Goal: Task Accomplishment & Management: Manage account settings

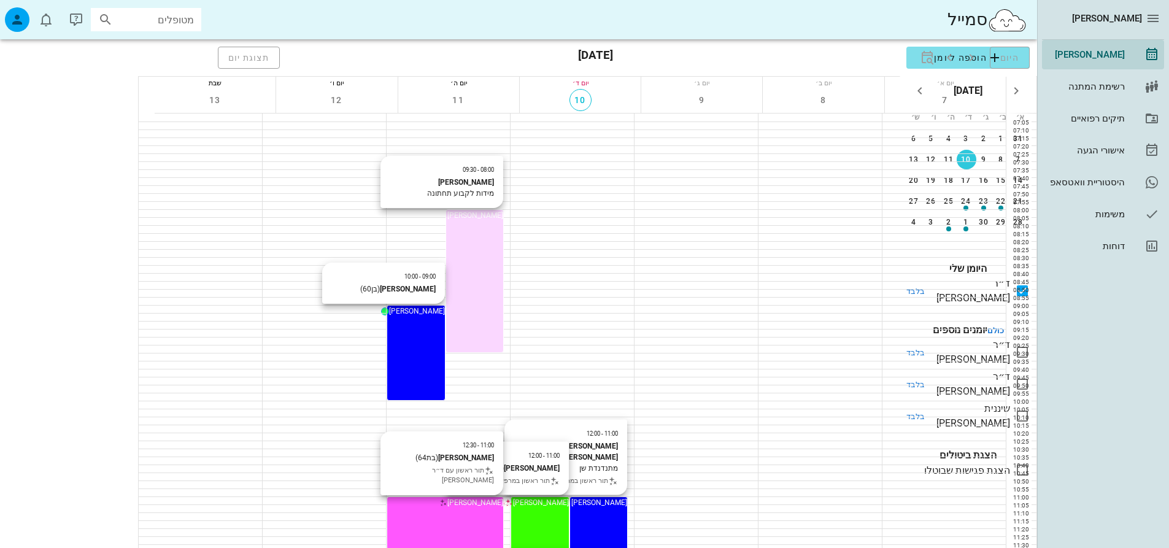
click at [139, 26] on input "מטופלים" at bounding box center [154, 20] width 79 height 16
click at [24, 9] on span "button" at bounding box center [16, 19] width 29 height 25
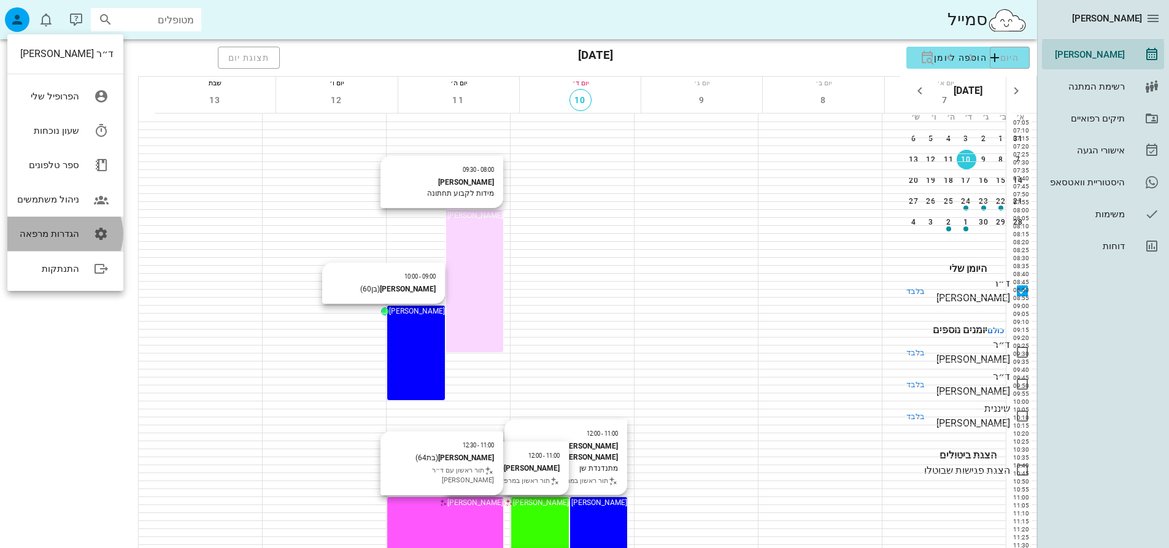
click at [69, 225] on link "הגדרות מרפאה" at bounding box center [65, 234] width 116 height 34
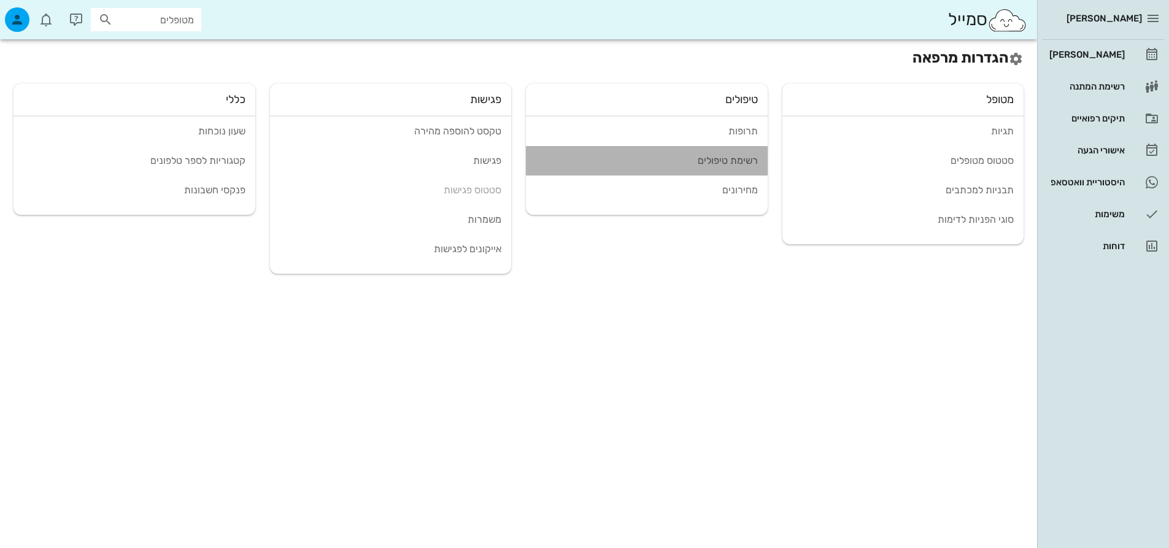
click at [717, 156] on div "רשימת טיפולים" at bounding box center [647, 161] width 222 height 12
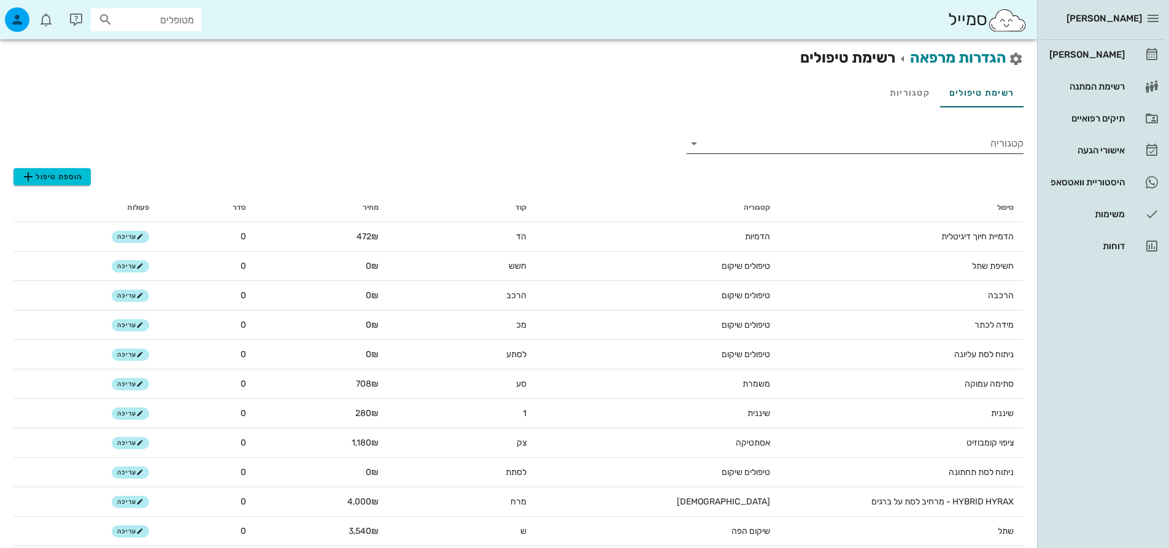
click at [979, 142] on input "קטגוריה" at bounding box center [864, 144] width 317 height 20
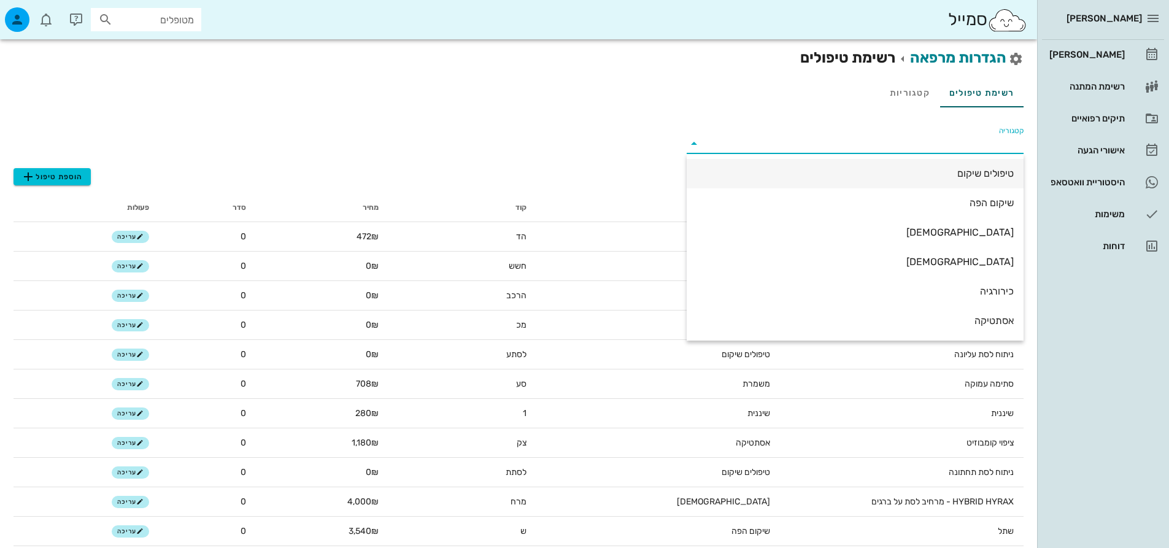
click at [996, 169] on div "טיפולים שיקום" at bounding box center [854, 173] width 317 height 12
type input "טיפולים שיקום"
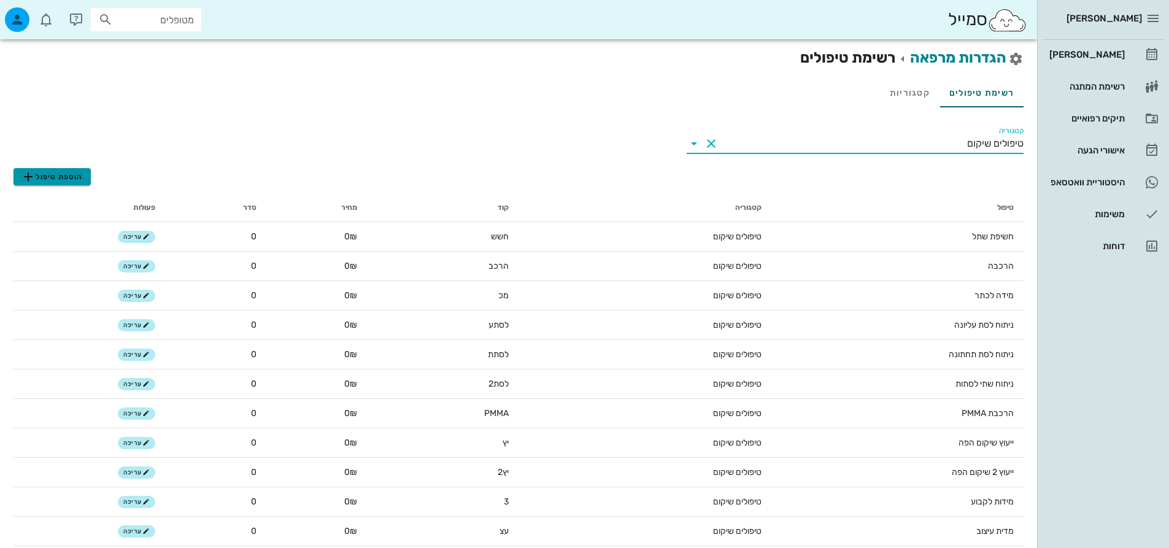
click at [78, 171] on span "הוספת טיפול" at bounding box center [52, 176] width 62 height 15
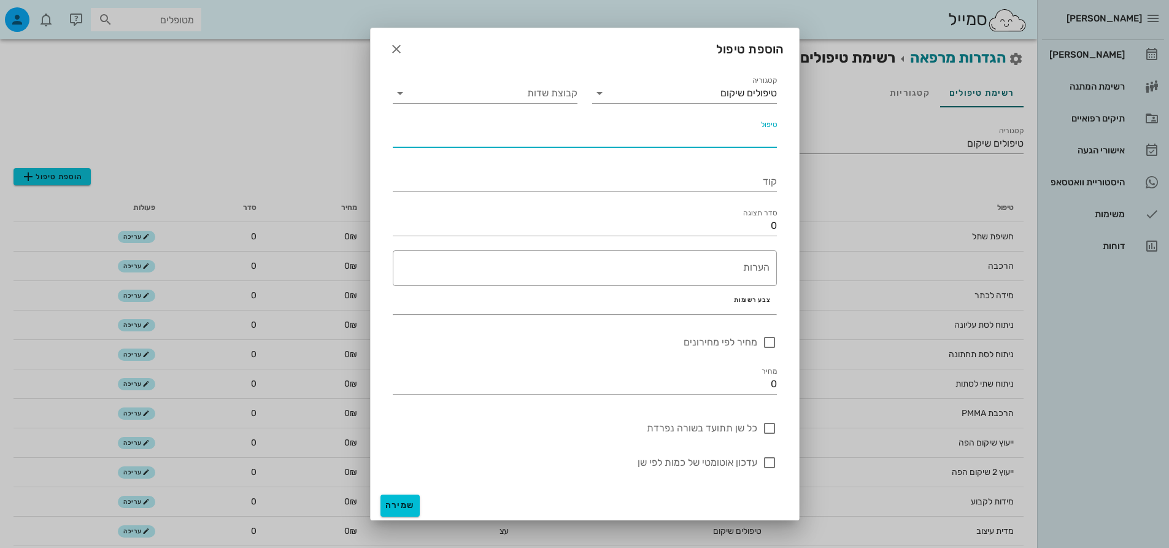
click at [773, 142] on input "טיפול" at bounding box center [585, 138] width 384 height 20
type input "סדציה עמוקה"
click at [758, 178] on input "קוד" at bounding box center [585, 182] width 384 height 20
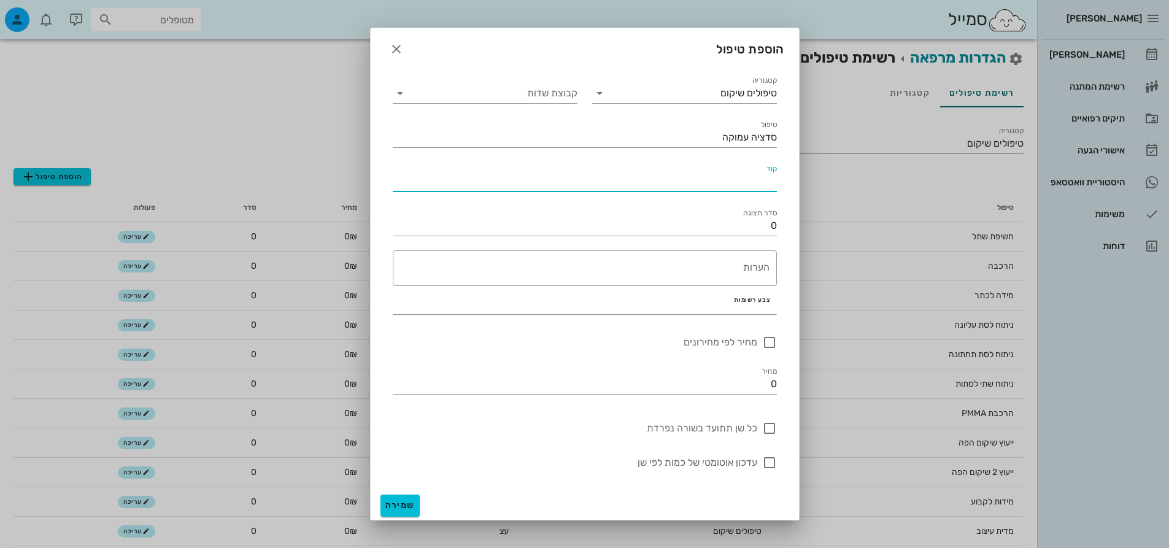
type input "ס"
type input "סדצ"
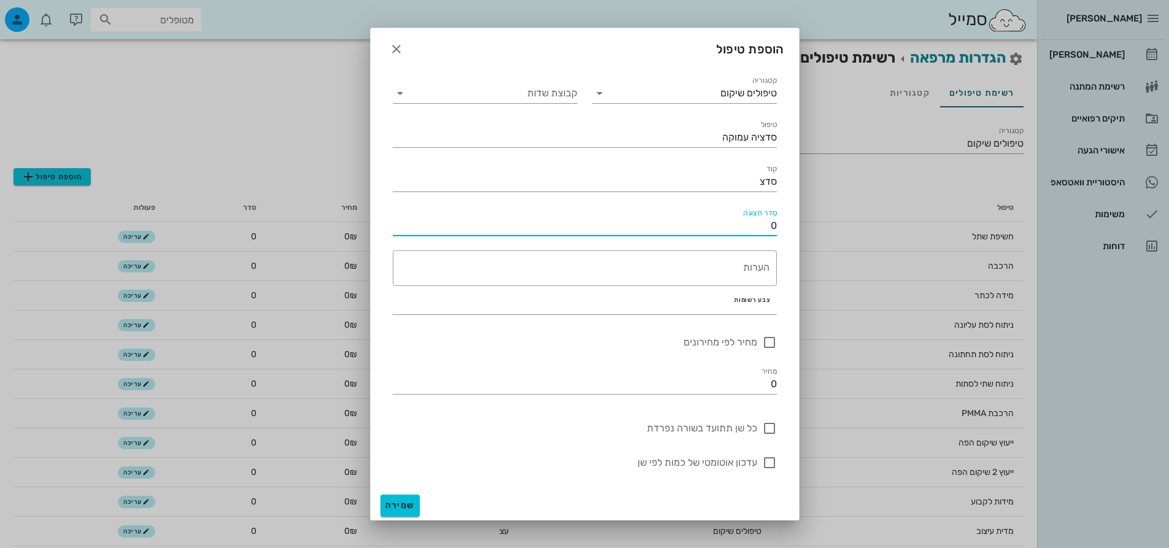
click at [768, 225] on input "0" at bounding box center [585, 226] width 384 height 20
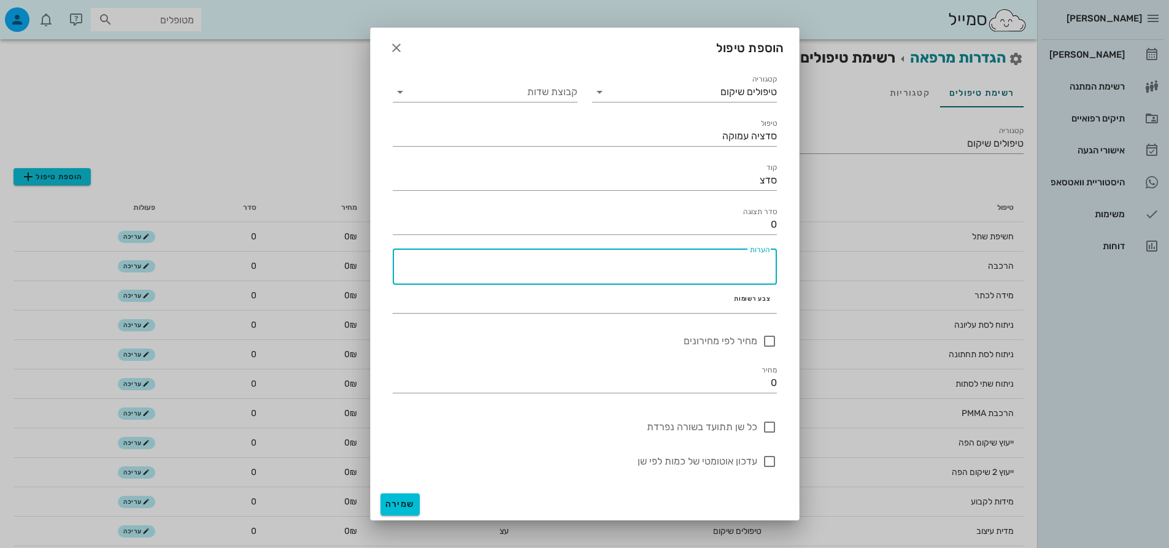
click at [751, 277] on textarea "הערות" at bounding box center [581, 269] width 377 height 29
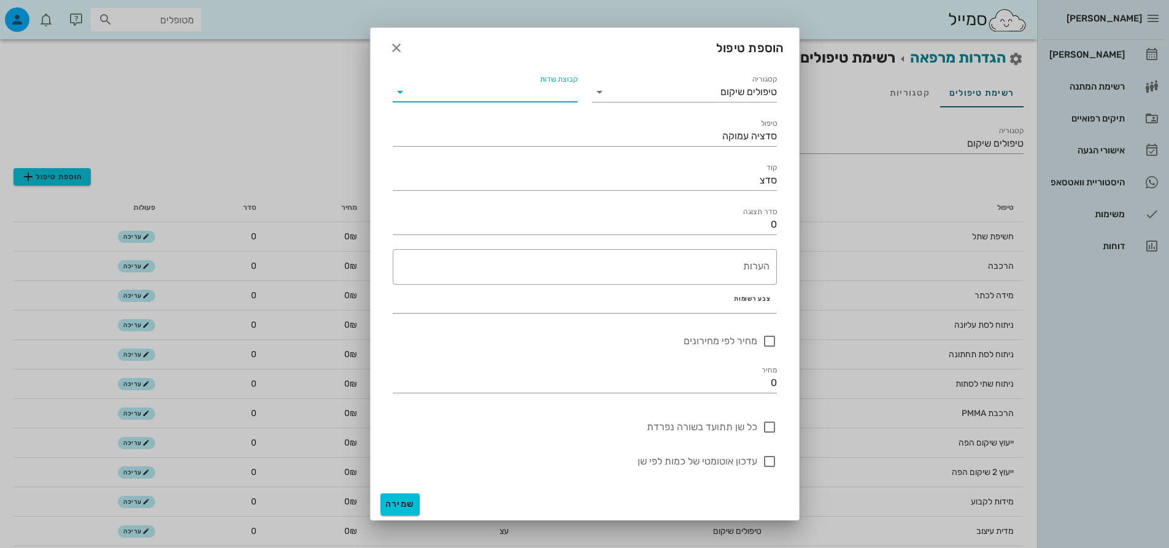
click at [525, 98] on input "קבוצת שדות" at bounding box center [494, 92] width 165 height 20
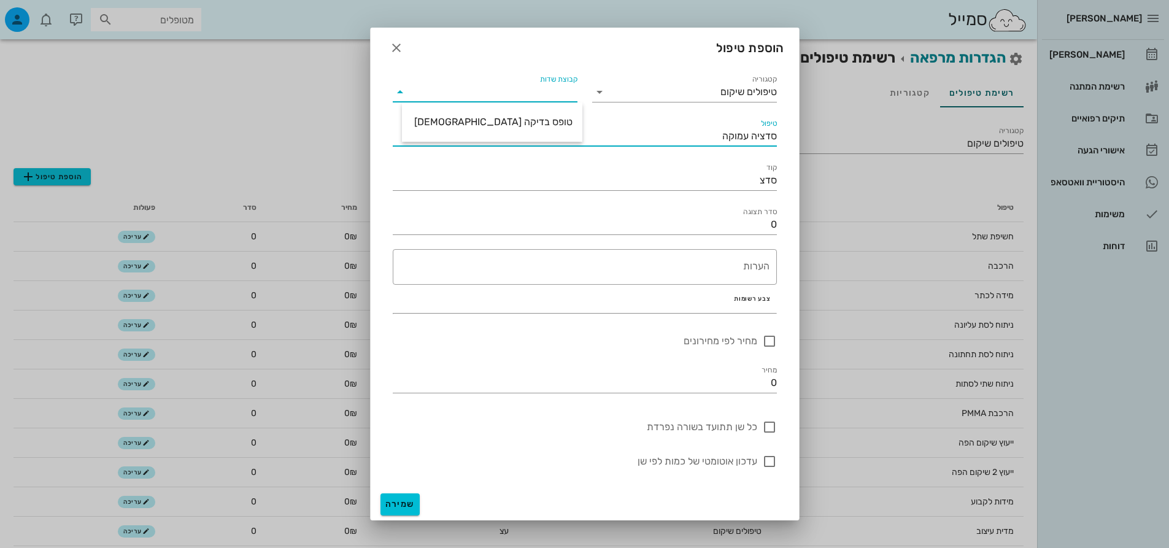
click at [616, 133] on input "סדציה עמוקה" at bounding box center [585, 136] width 384 height 20
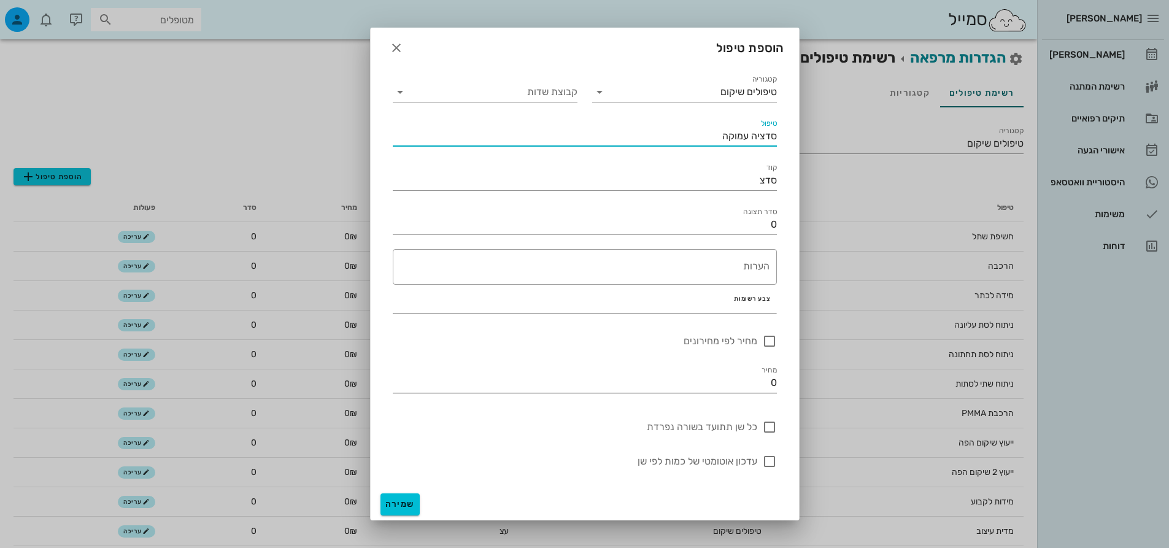
click at [742, 380] on input "0" at bounding box center [585, 383] width 384 height 20
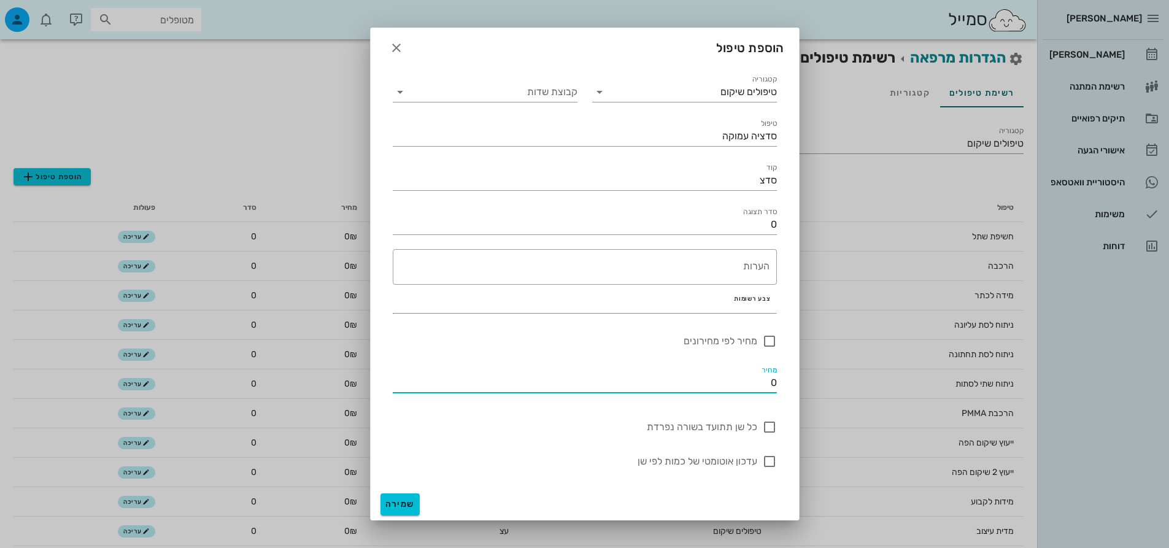
click at [742, 380] on input "0" at bounding box center [585, 383] width 384 height 20
type input "5000"
click at [405, 497] on button "שמירה" at bounding box center [399, 504] width 39 height 22
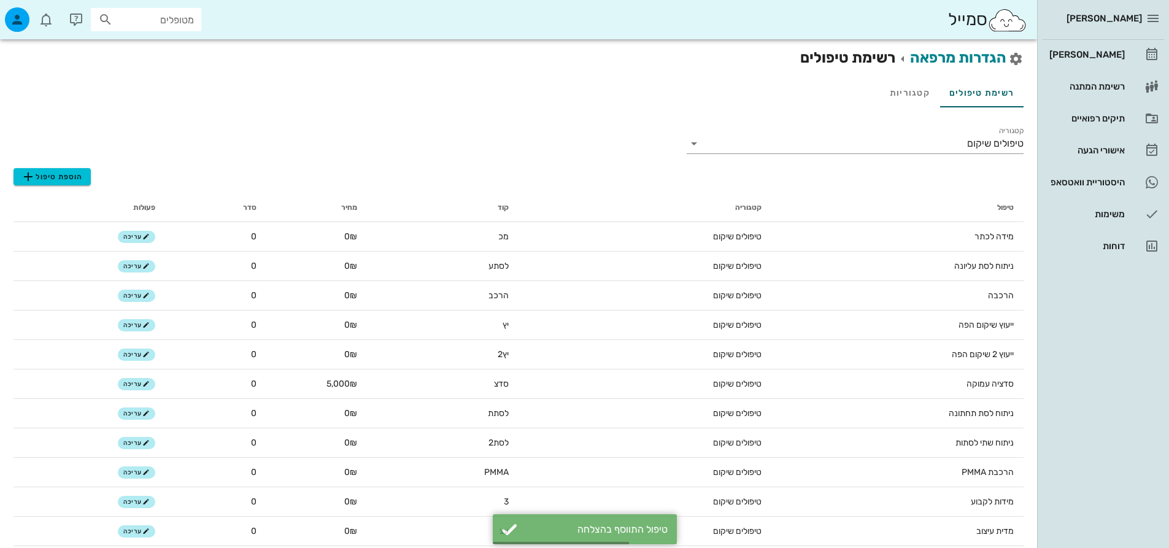
click at [152, 21] on input "מטופלים" at bounding box center [154, 20] width 79 height 16
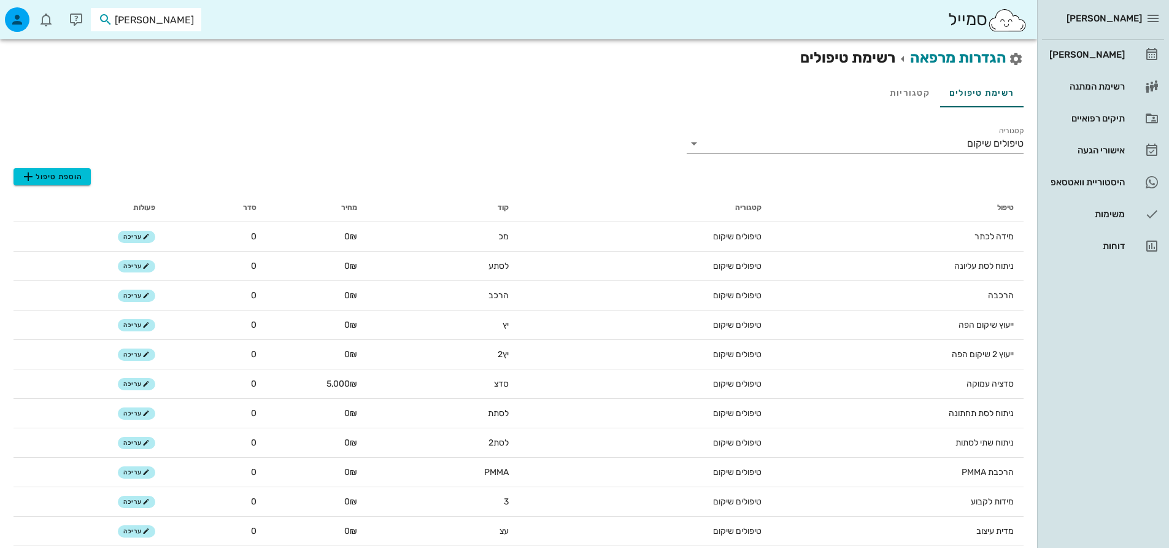
type input "יעקב"
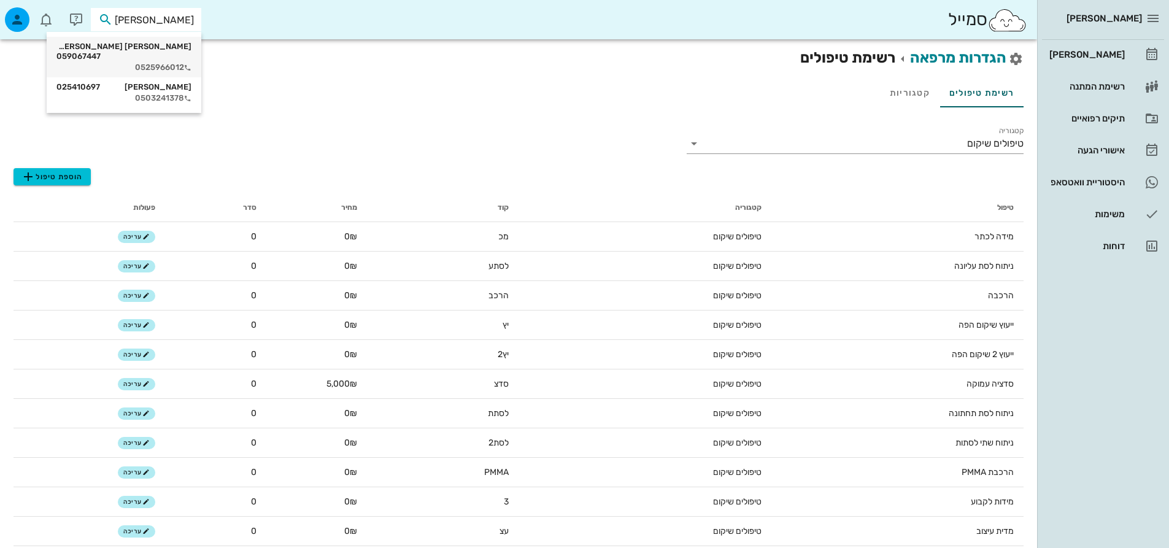
click at [155, 63] on div "0525966012" at bounding box center [123, 68] width 135 height 10
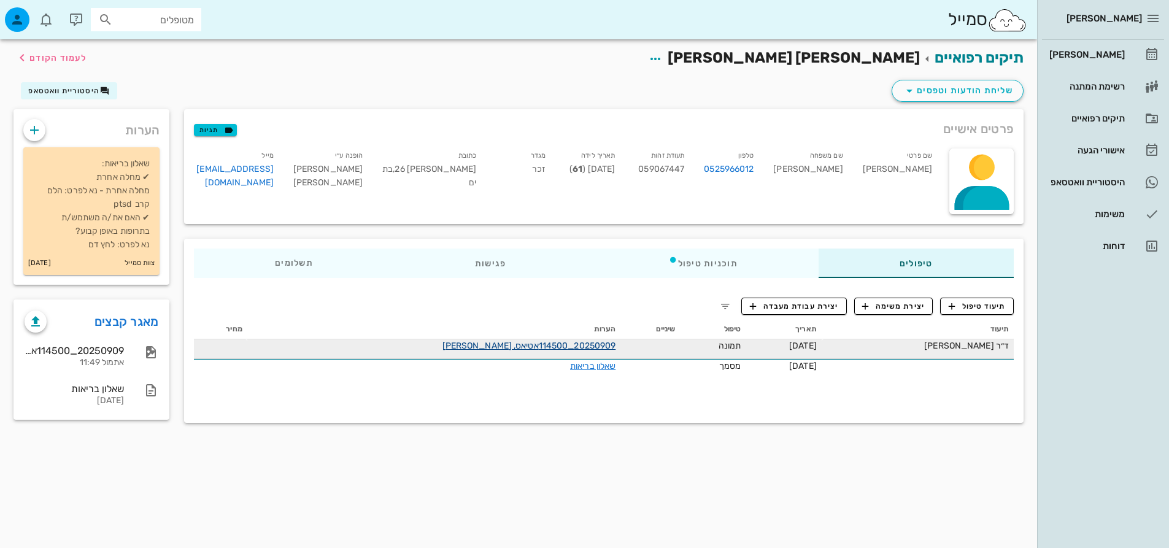
click at [490, 348] on link "20250909_114500אטיאס, קובי" at bounding box center [529, 345] width 174 height 10
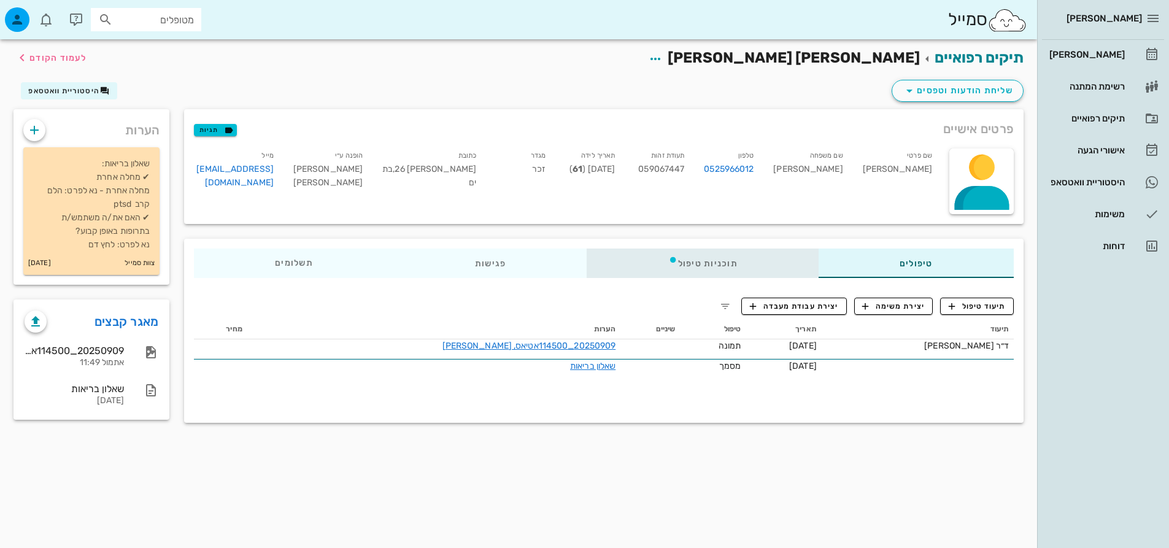
click at [726, 260] on div "תוכניות טיפול" at bounding box center [702, 262] width 231 height 29
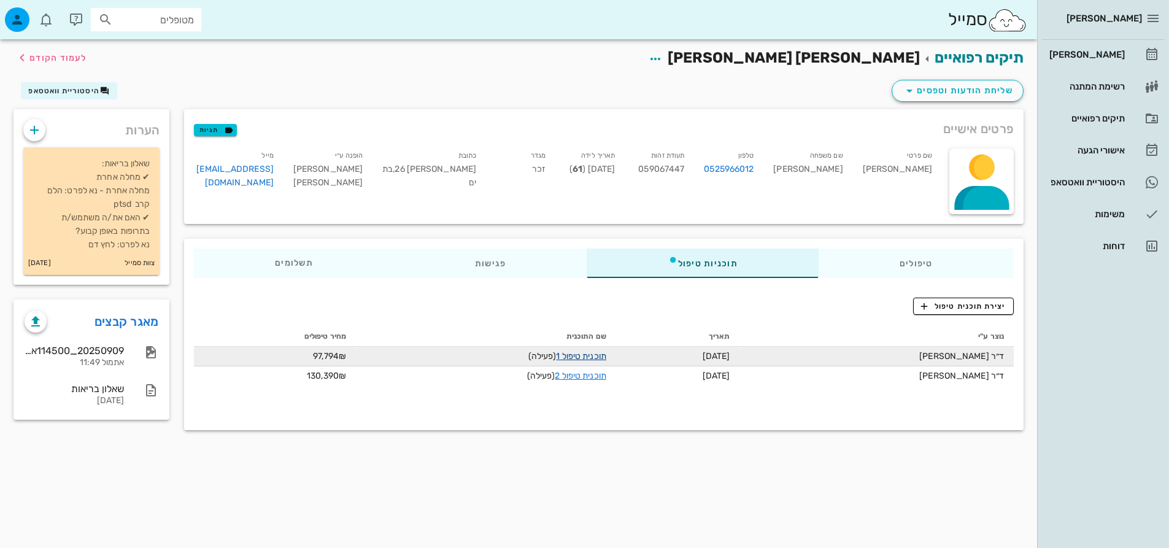
click at [575, 353] on link "תוכנית טיפול 1" at bounding box center [581, 356] width 50 height 10
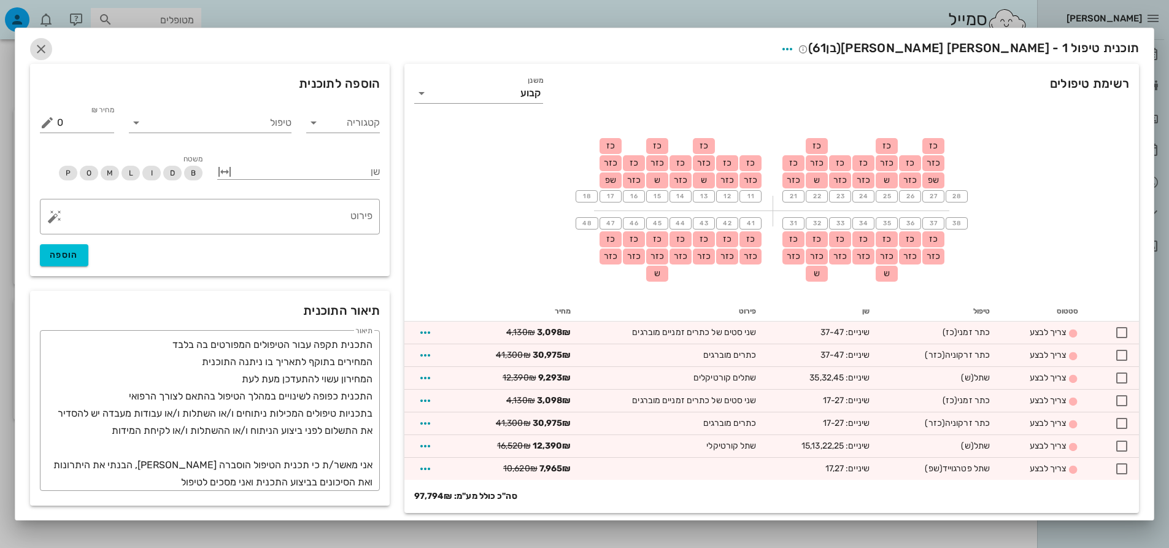
click at [47, 48] on icon "button" at bounding box center [41, 49] width 15 height 15
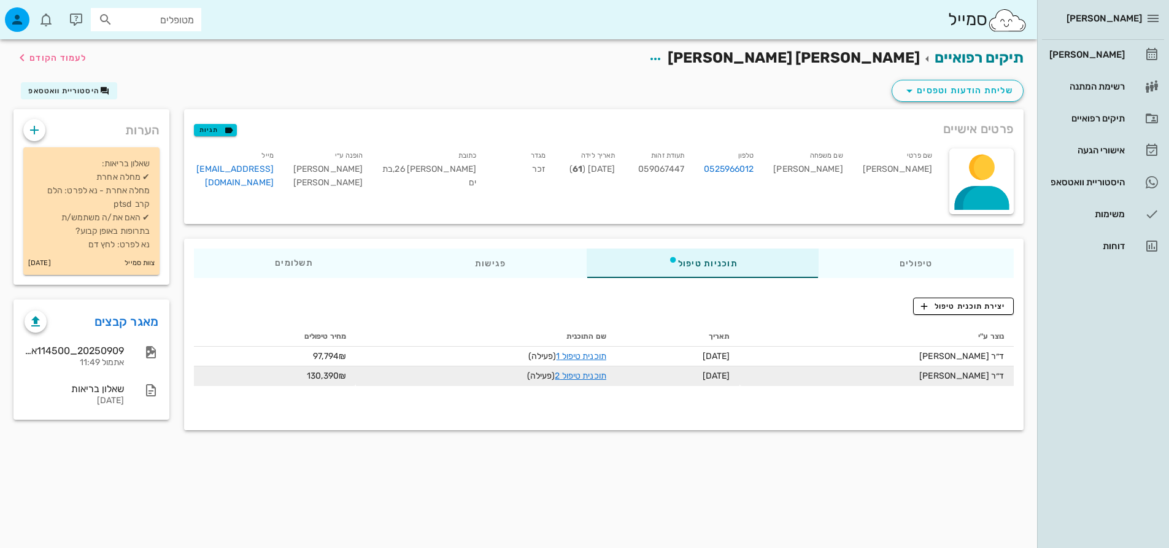
click at [580, 370] on td "תוכנית טיפול 2 (פעילה)" at bounding box center [486, 376] width 260 height 20
click at [580, 378] on link "תוכנית טיפול 2" at bounding box center [580, 376] width 51 height 10
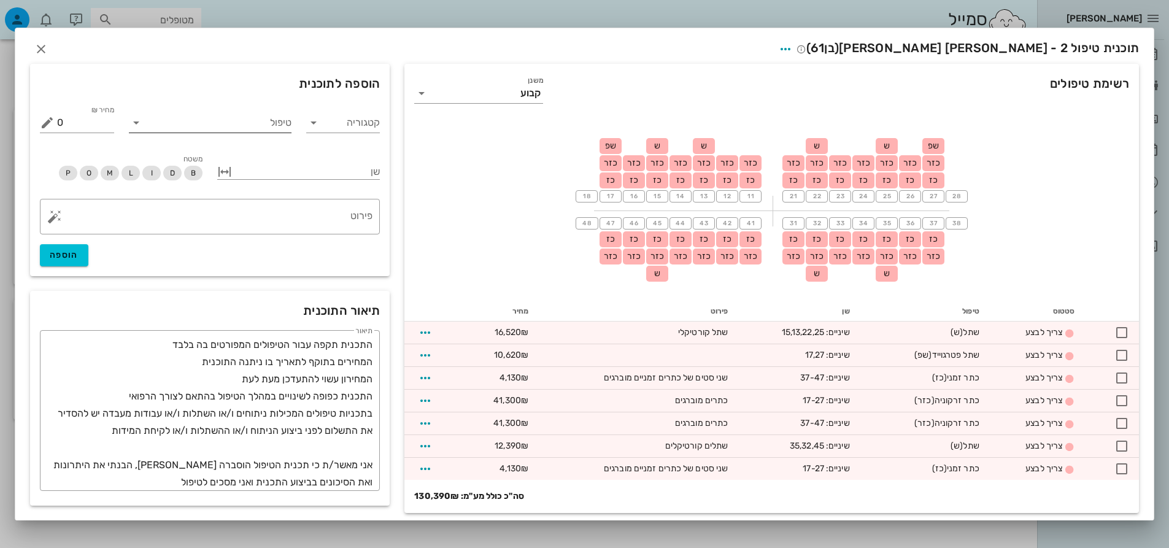
click at [235, 121] on input "טיפול" at bounding box center [218, 123] width 145 height 20
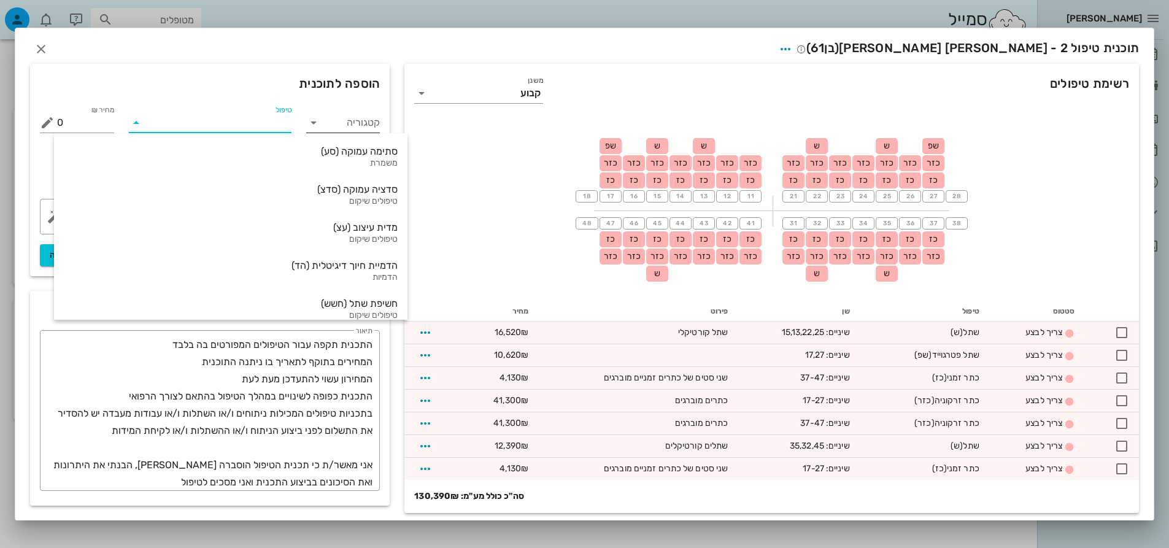
click at [358, 113] on input "קטגוריה" at bounding box center [353, 123] width 55 height 20
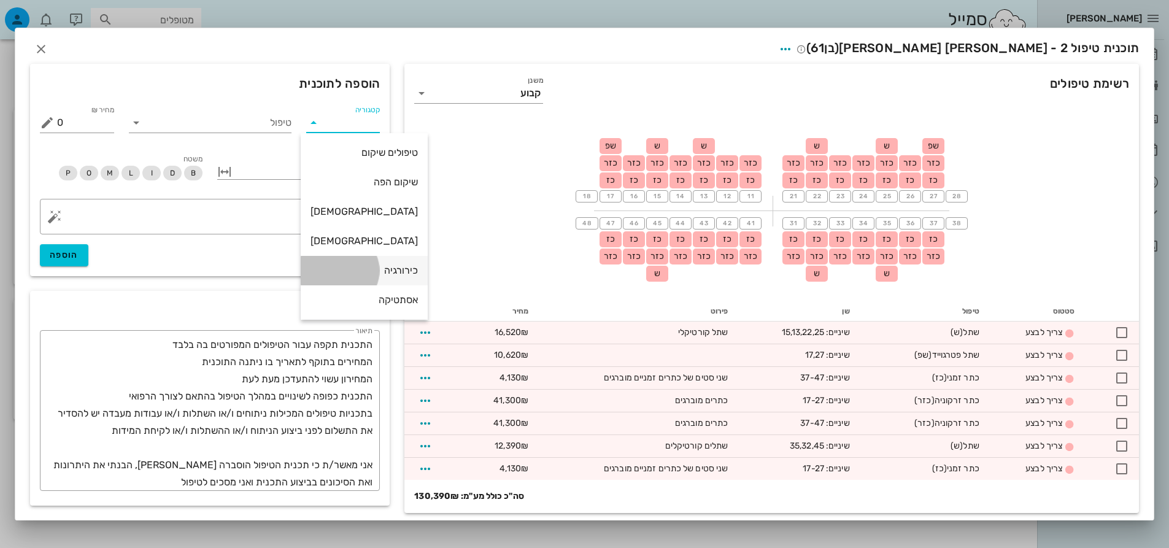
click at [366, 263] on div "כירורגיה" at bounding box center [363, 270] width 107 height 26
type input "כירורגיה"
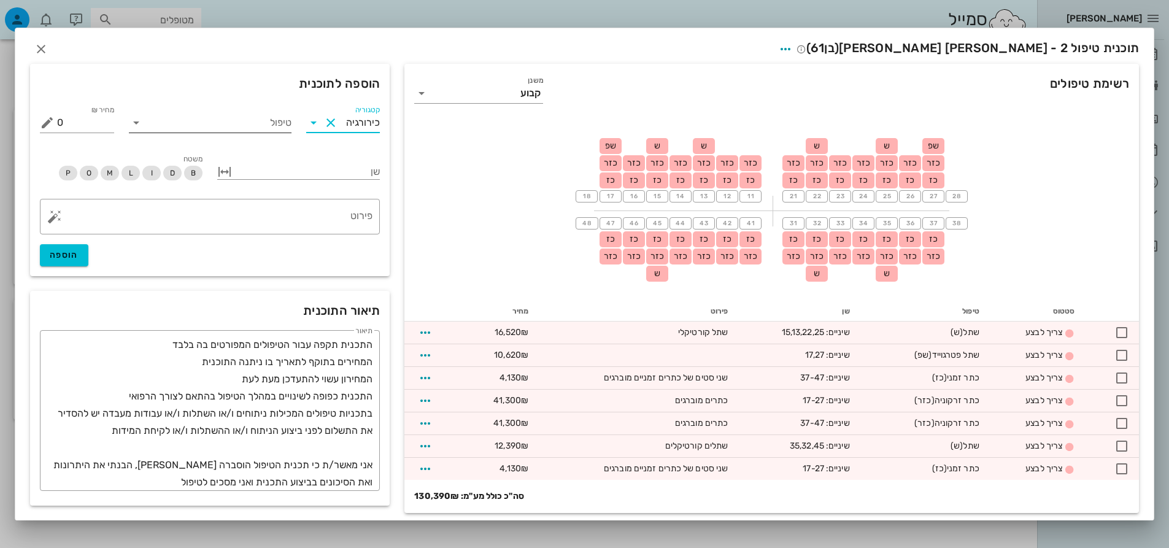
click at [290, 134] on div "טיפול" at bounding box center [210, 125] width 163 height 25
click at [287, 119] on input "טיפול" at bounding box center [218, 123] width 145 height 20
type input "סדצ"
click at [350, 118] on input "כירורגיה" at bounding box center [360, 123] width 40 height 20
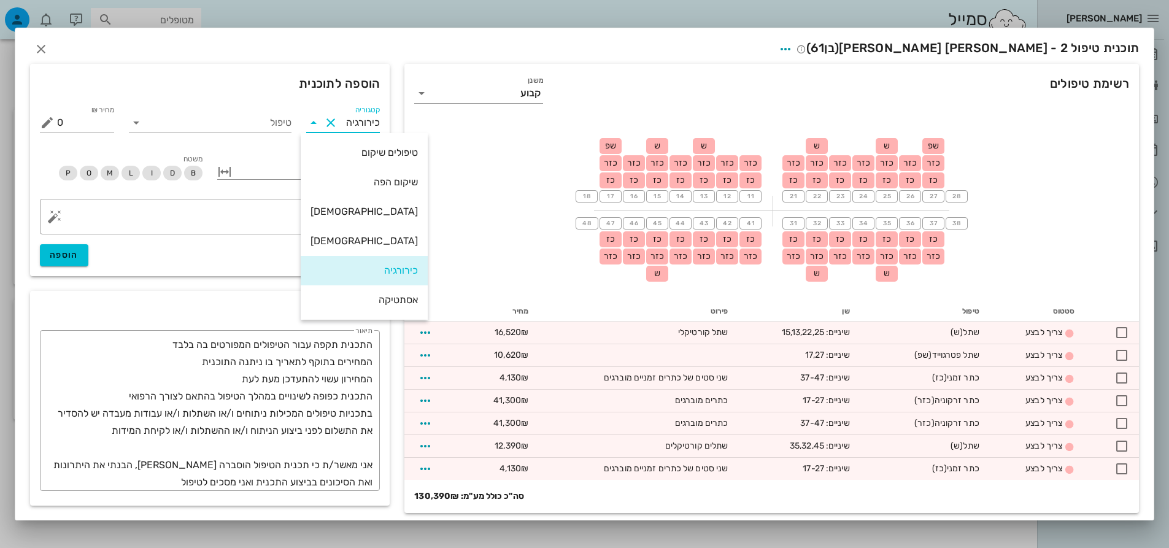
click at [338, 125] on button "Clear קטגוריה" at bounding box center [330, 122] width 15 height 15
click at [290, 128] on input "טיפול" at bounding box center [218, 123] width 145 height 20
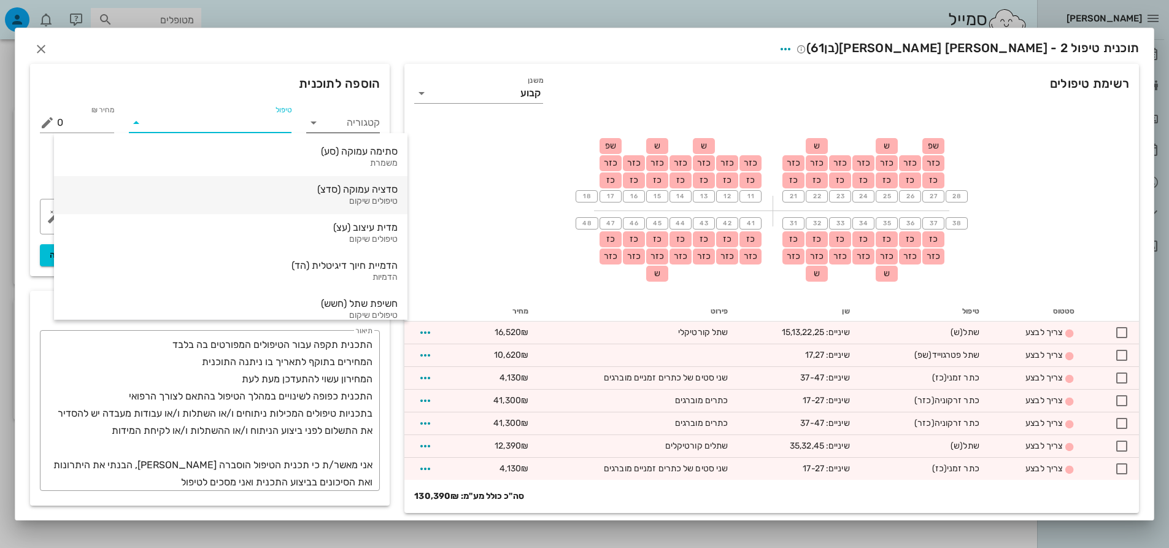
click at [260, 189] on div "סדציה עמוקה (סדצ)" at bounding box center [231, 189] width 334 height 12
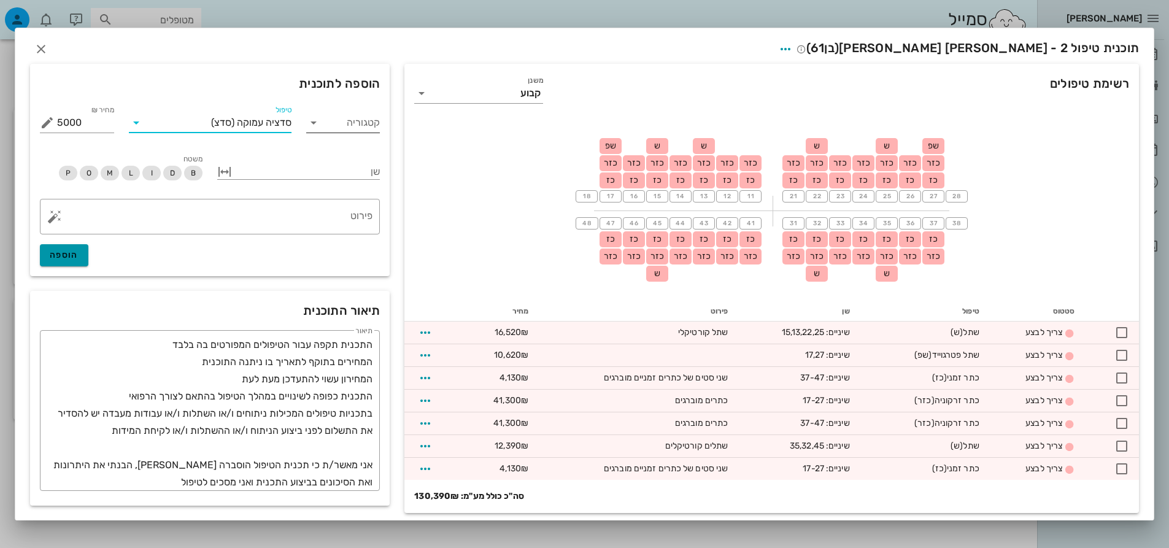
click at [88, 256] on button "הוספה" at bounding box center [64, 255] width 48 height 22
type input "0"
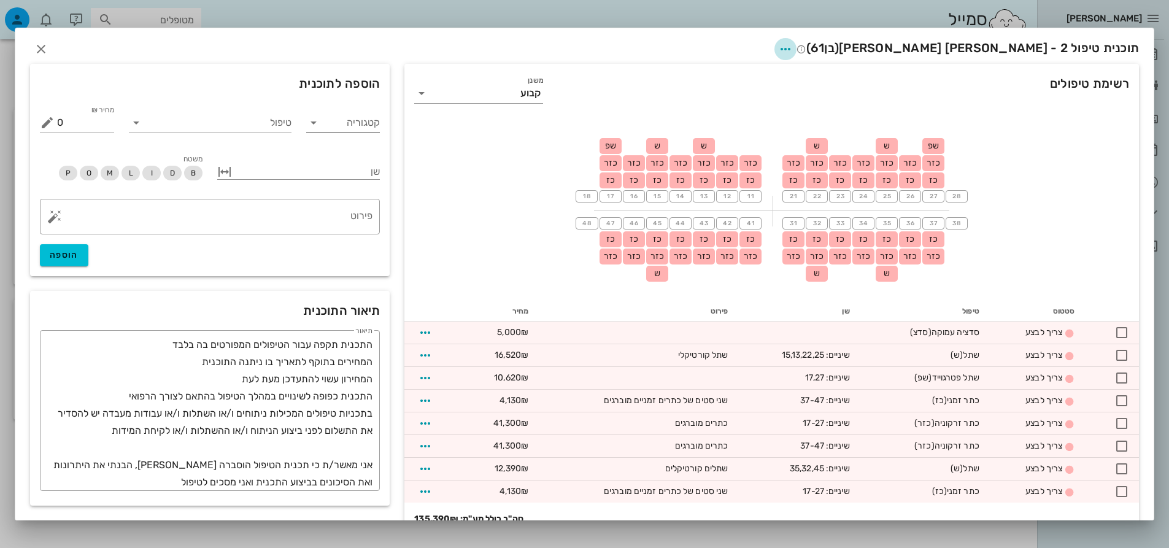
click at [793, 45] on icon "button" at bounding box center [785, 49] width 15 height 15
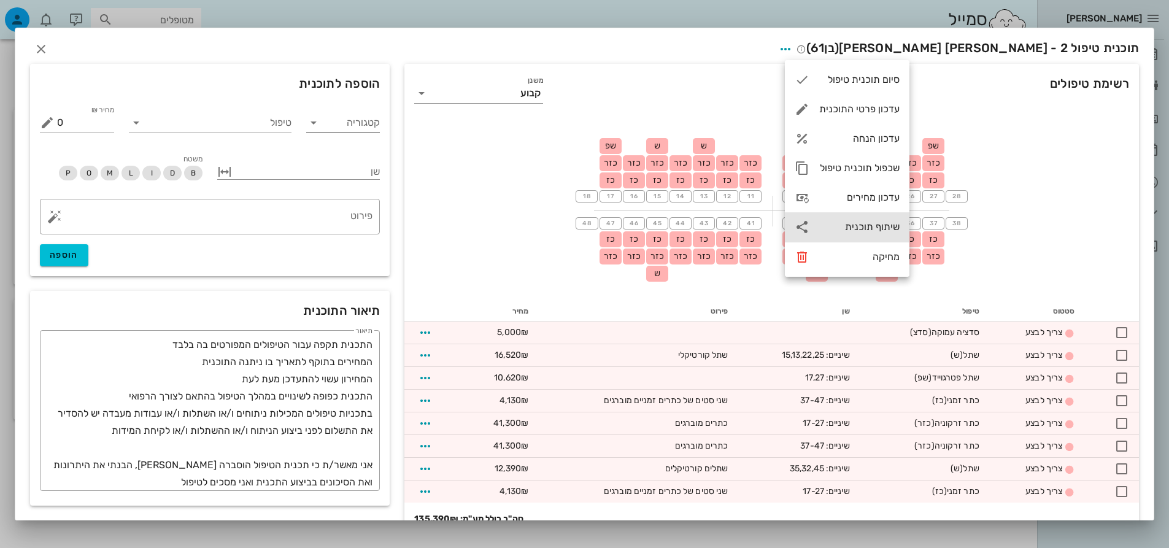
click at [878, 220] on div "שיתוף תוכנית" at bounding box center [847, 226] width 125 height 29
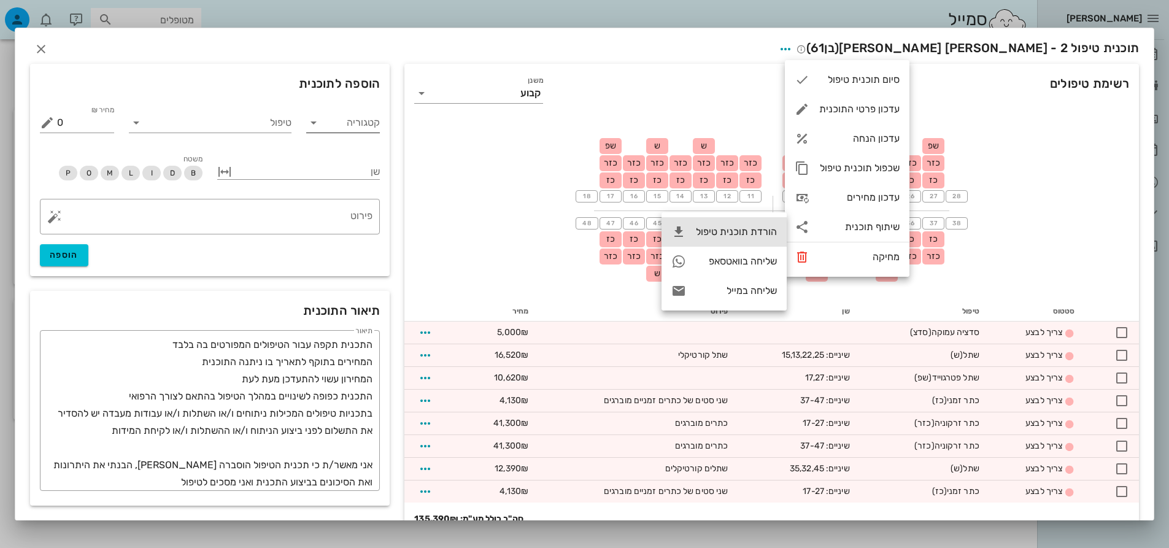
click at [726, 237] on div "הורדת תוכנית טיפול" at bounding box center [736, 232] width 81 height 12
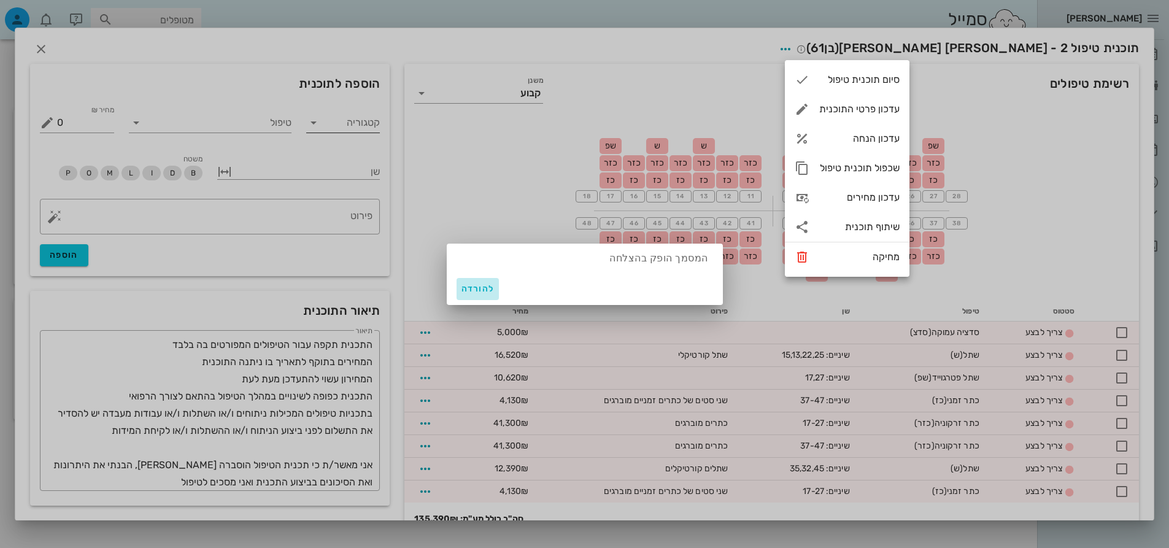
click at [472, 285] on span "להורדה" at bounding box center [477, 288] width 33 height 10
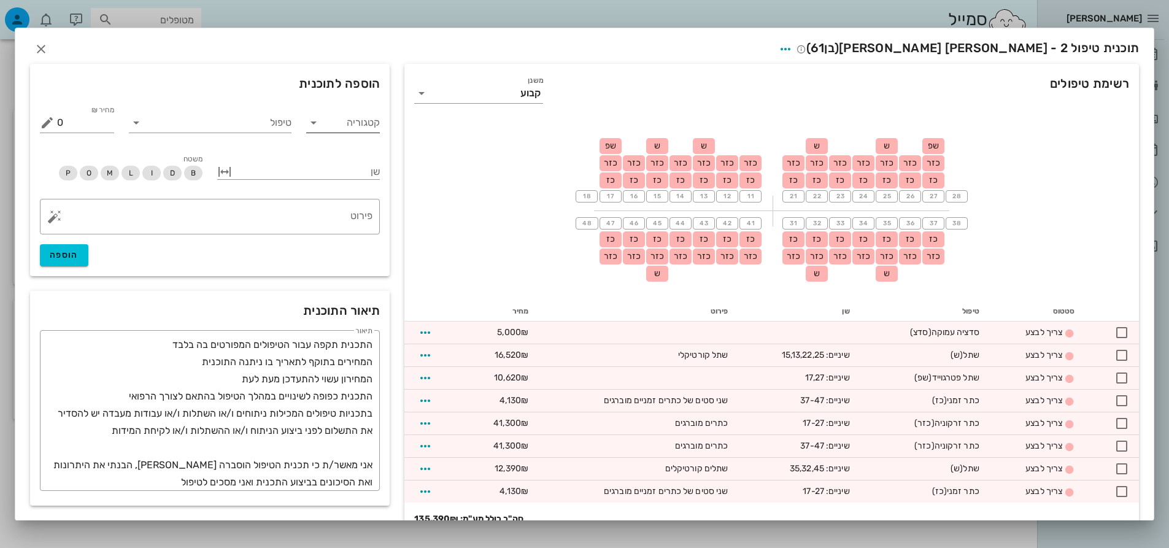
click at [40, 40] on div "תוכנית טיפול 2 - יעקב קובי אטיאס (בן 61 )" at bounding box center [584, 47] width 1138 height 38
click at [45, 47] on icon "button" at bounding box center [41, 49] width 15 height 15
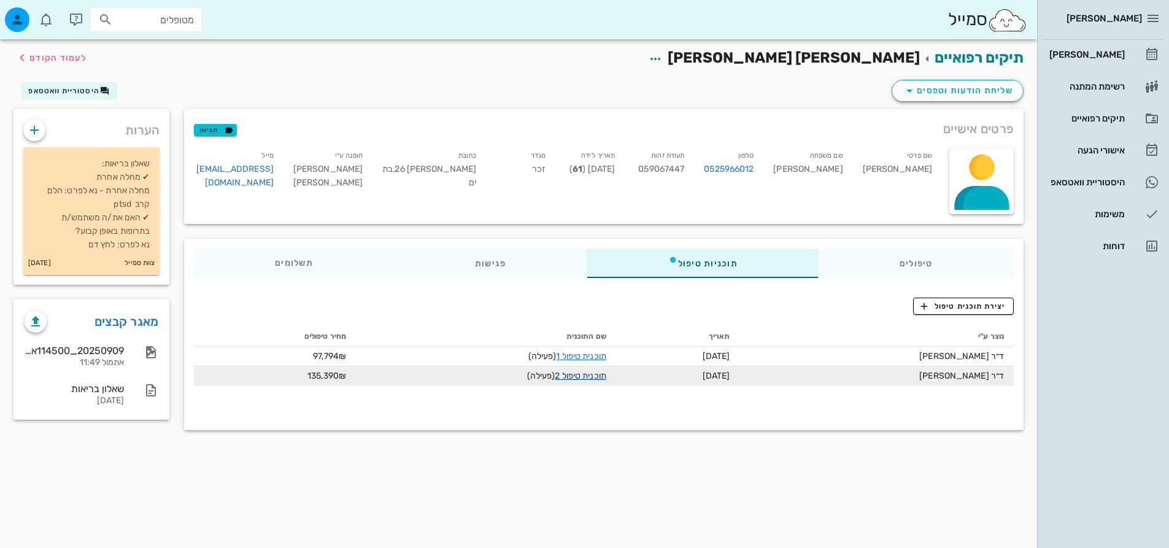
click at [585, 376] on link "תוכנית טיפול 2" at bounding box center [580, 376] width 51 height 10
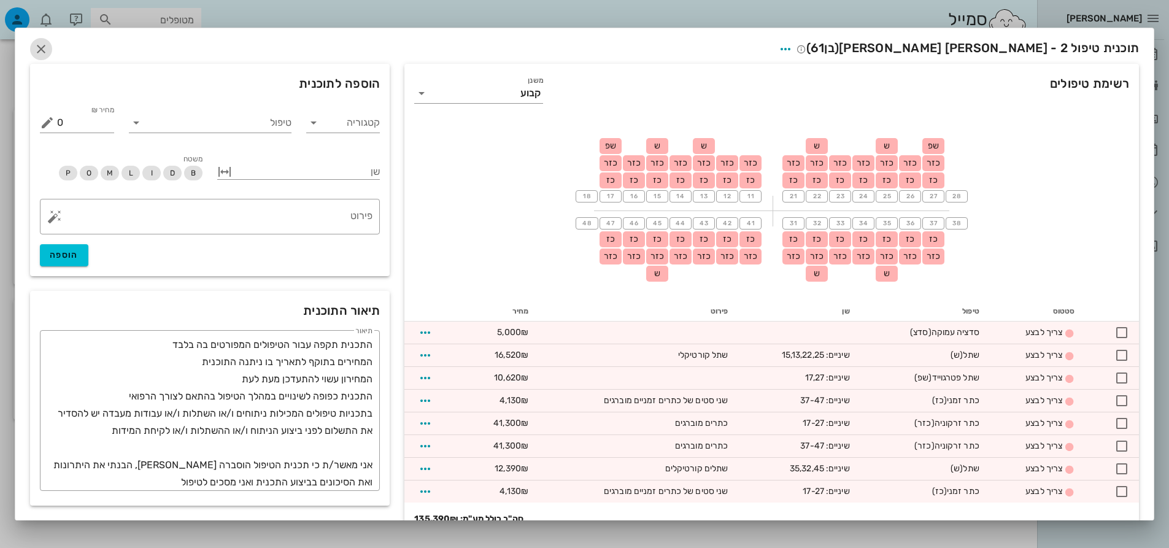
click at [41, 48] on span "button" at bounding box center [41, 49] width 22 height 15
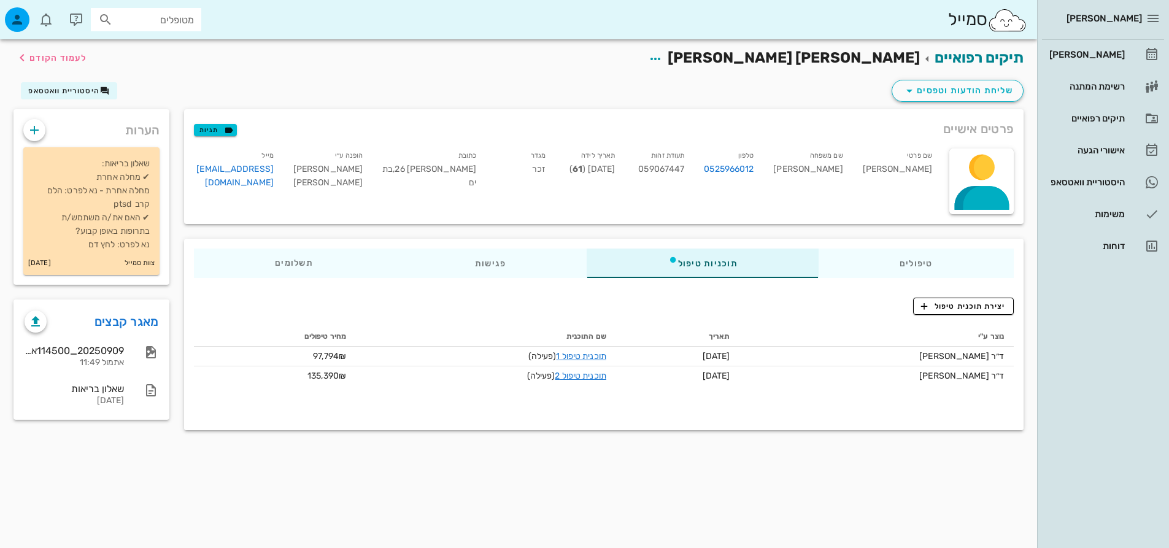
click at [396, 327] on th "שם התוכנית" at bounding box center [486, 337] width 260 height 20
